Goal: Task Accomplishment & Management: Manage account settings

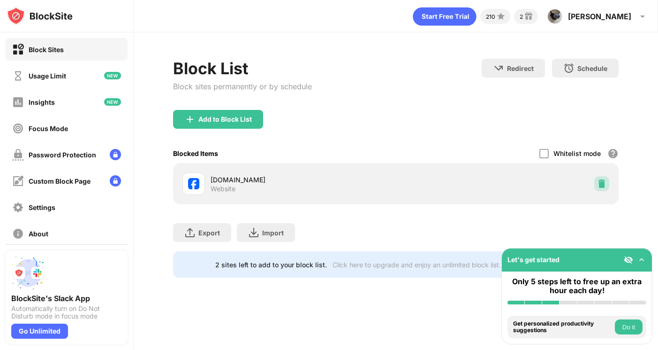
click at [602, 182] on img at bounding box center [601, 183] width 9 height 9
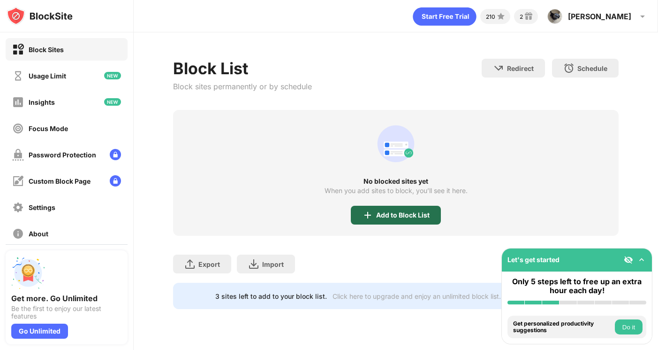
click at [383, 217] on div "Add to Block List" at bounding box center [402, 215] width 53 height 8
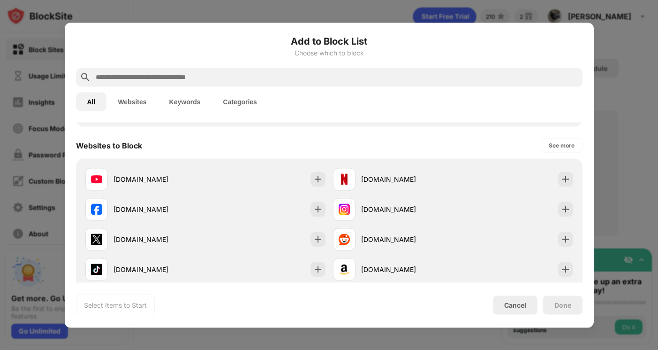
scroll to position [137, 0]
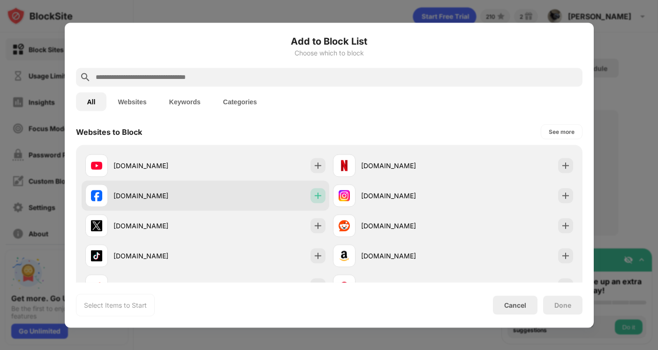
click at [316, 197] on img at bounding box center [317, 194] width 9 height 9
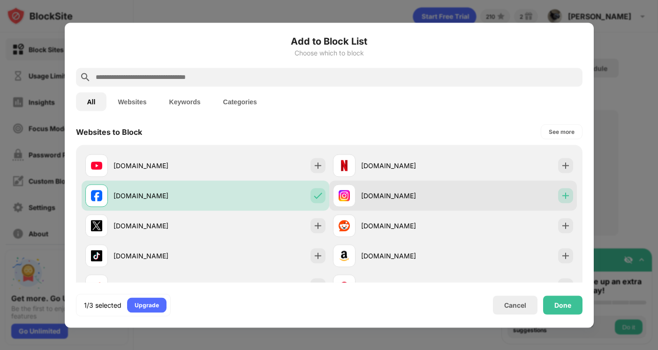
click at [561, 197] on img at bounding box center [565, 194] width 9 height 9
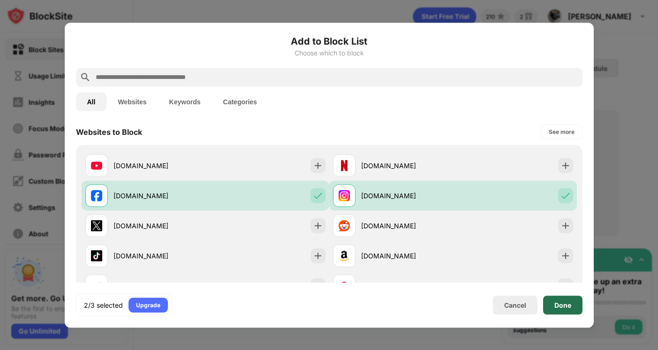
click at [572, 305] on div "Done" at bounding box center [562, 304] width 39 height 19
